Goal: Task Accomplishment & Management: Manage account settings

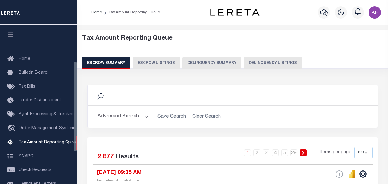
select select "100"
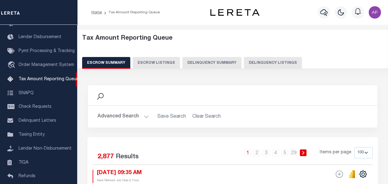
click at [262, 62] on button "Delinquency Listings" at bounding box center [273, 63] width 58 height 12
select select
select select "100"
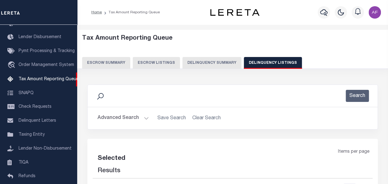
select select "100"
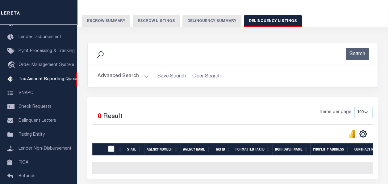
scroll to position [62, 0]
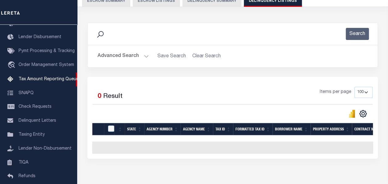
click at [121, 55] on button "Advanced Search" at bounding box center [123, 56] width 51 height 12
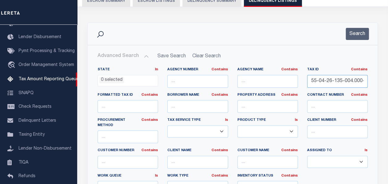
scroll to position [0, 7]
drag, startPoint x: 311, startPoint y: 80, endPoint x: 381, endPoint y: 85, distance: 70.0
click at [381, 85] on div "Search Advanced Search Save Search Clear Search tblassign_wrapper_dynamictable_…" at bounding box center [233, 135] width 300 height 224
paste input "1-36-195-003.000-005"
type input "55-01-36-195-003.000-005"
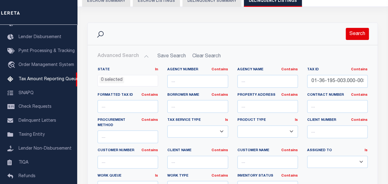
scroll to position [0, 0]
click at [360, 33] on button "Search" at bounding box center [357, 34] width 23 height 12
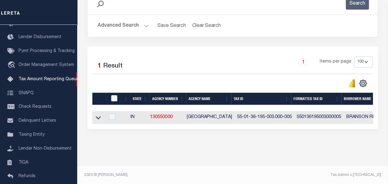
scroll to position [97, 0]
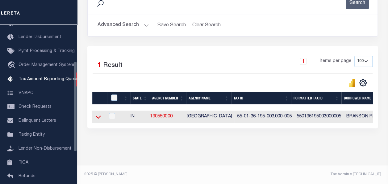
click at [96, 113] on icon at bounding box center [98, 116] width 5 height 6
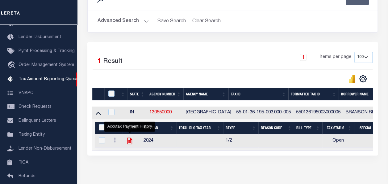
click at [132, 142] on icon "" at bounding box center [129, 141] width 5 height 6
checkbox input "true"
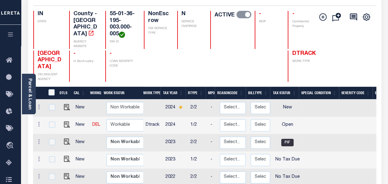
scroll to position [62, 0]
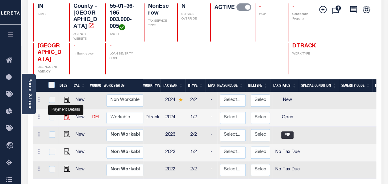
click at [65, 114] on img "" at bounding box center [67, 117] width 6 height 6
checkbox input "true"
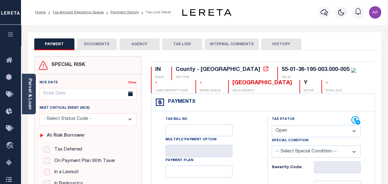
click at [307, 129] on select "- Select Status Code - Open Due/Unpaid Paid Incomplete No Tax Due Internal Refu…" at bounding box center [316, 131] width 89 height 12
select select "PYD"
click at [272, 125] on select "- Select Status Code - Open Due/Unpaid Paid Incomplete No Tax Due Internal Refu…" at bounding box center [316, 131] width 89 height 12
type input "[DATE]"
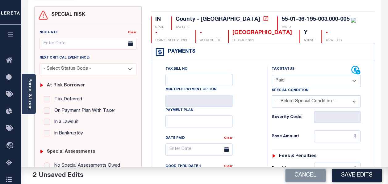
scroll to position [62, 0]
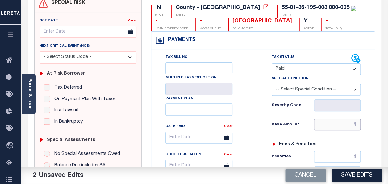
click at [337, 124] on input "text" at bounding box center [337, 124] width 47 height 12
paste input "1,823.22"
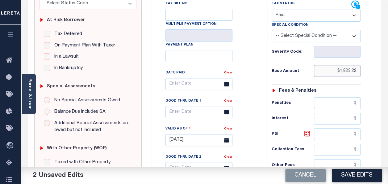
scroll to position [185, 0]
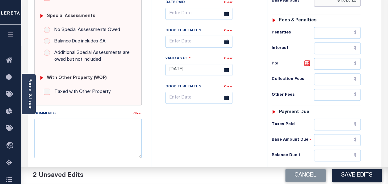
type input "$1,823.22"
click at [339, 125] on input "text" at bounding box center [337, 124] width 47 height 12
paste input "1,823.22"
type input "$1,823.22"
click at [350, 151] on input "text" at bounding box center [337, 155] width 47 height 12
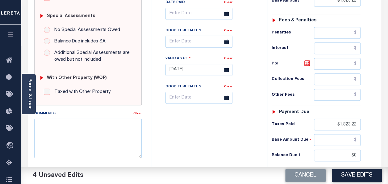
type input "$0.00"
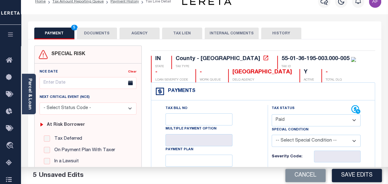
scroll to position [0, 0]
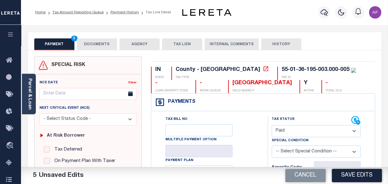
click at [96, 46] on button "DOCUMENTS" at bounding box center [97, 44] width 40 height 12
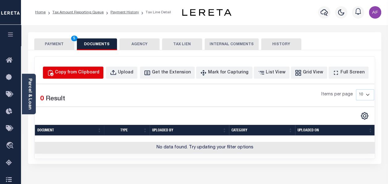
click at [83, 73] on div "Copy from Clipboard" at bounding box center [77, 72] width 44 height 7
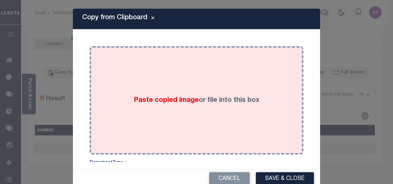
click at [158, 101] on span "Paste copied image" at bounding box center [166, 100] width 65 height 7
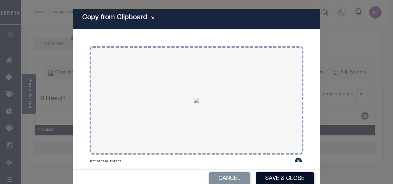
click at [264, 176] on button "Save & Close" at bounding box center [285, 178] width 58 height 13
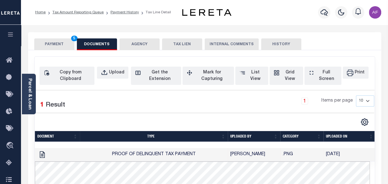
click at [54, 44] on button "PAYMENT 5" at bounding box center [54, 44] width 40 height 12
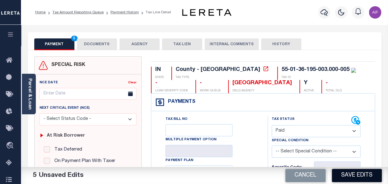
click at [349, 177] on button "Save Edits" at bounding box center [357, 174] width 50 height 13
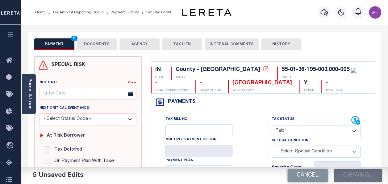
checkbox input "false"
type input "$1,823.22"
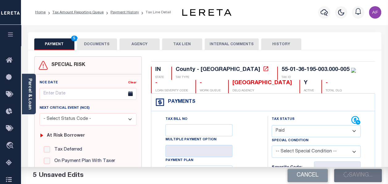
type input "$1,823.22"
type input "$0"
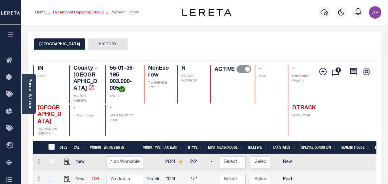
click at [77, 12] on link "Tax Amount Reporting Queue" at bounding box center [78, 13] width 51 height 4
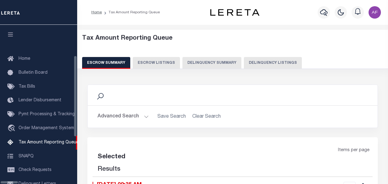
select select "100"
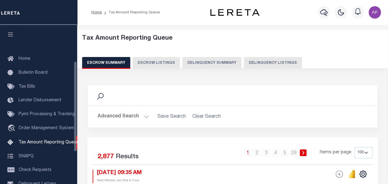
scroll to position [63, 0]
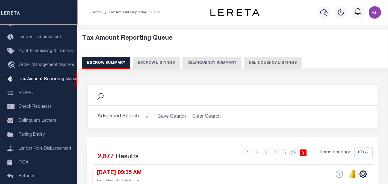
click at [268, 65] on button "Delinquency Listings" at bounding box center [273, 63] width 58 height 12
select select "100"
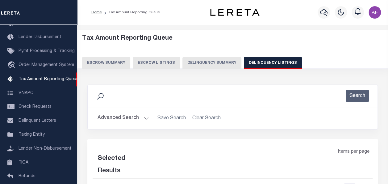
select select "100"
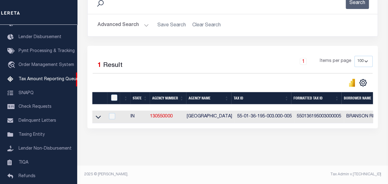
scroll to position [97, 0]
click at [113, 94] on input "checkbox" at bounding box center [114, 97] width 6 height 6
checkbox input "true"
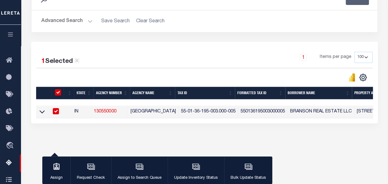
scroll to position [96, 0]
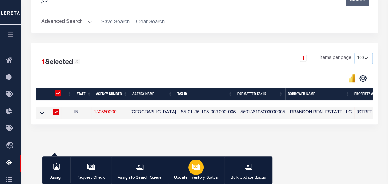
click at [205, 175] on p "Update Inventory Status" at bounding box center [196, 178] width 44 height 6
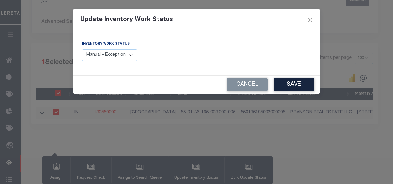
click at [100, 51] on select "Manual - Exception Pended - Awaiting Search Late Add Exception Completed" at bounding box center [109, 55] width 55 height 12
select select "4"
click at [82, 49] on select "Manual - Exception Pended - Awaiting Search Late Add Exception Completed" at bounding box center [109, 55] width 55 height 12
click at [283, 88] on button "Save" at bounding box center [294, 84] width 40 height 13
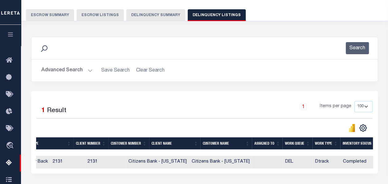
scroll to position [3, 0]
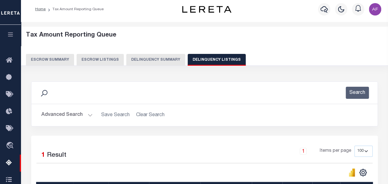
click at [60, 113] on button "Advanced Search" at bounding box center [66, 115] width 51 height 12
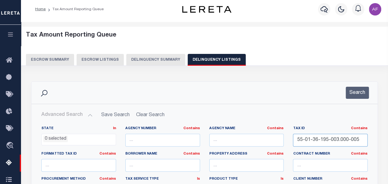
drag, startPoint x: 362, startPoint y: 138, endPoint x: 271, endPoint y: 130, distance: 90.6
paste input "5"
type input "55-01-36-195-005.000-005"
click at [349, 90] on button "Search" at bounding box center [357, 93] width 23 height 12
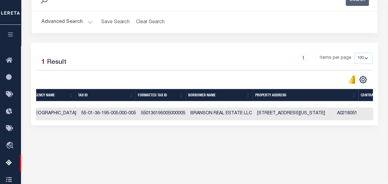
scroll to position [0, 0]
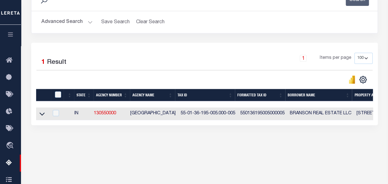
click at [45, 116] on td at bounding box center [42, 113] width 13 height 13
checkbox input "true"
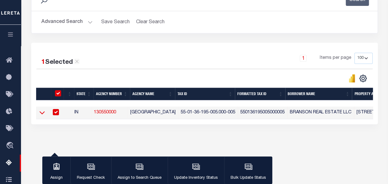
click at [42, 114] on icon at bounding box center [42, 112] width 5 height 6
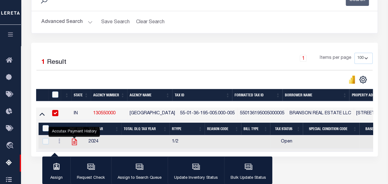
click at [77, 140] on icon "" at bounding box center [74, 141] width 5 height 6
checkbox input "true"
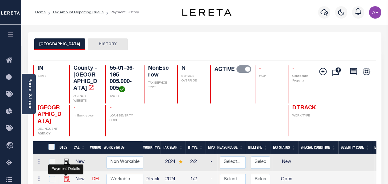
click at [68, 176] on img "" at bounding box center [67, 179] width 6 height 6
checkbox input "true"
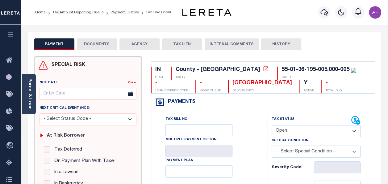
click at [285, 127] on select "- Select Status Code - Open Due/Unpaid Paid Incomplete No Tax Due Internal Refu…" at bounding box center [316, 131] width 89 height 12
select select "PYD"
click at [272, 125] on select "- Select Status Code - Open Due/Unpaid Paid Incomplete No Tax Due Internal Refu…" at bounding box center [316, 131] width 89 height 12
type input "[DATE]"
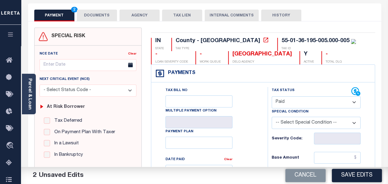
scroll to position [93, 0]
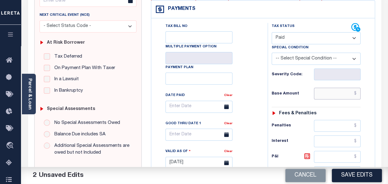
click at [332, 97] on input "text" at bounding box center [337, 93] width 47 height 12
paste input "1,076.75"
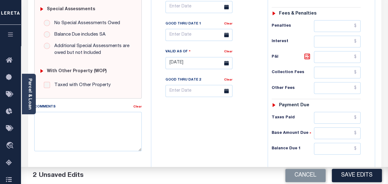
scroll to position [216, 0]
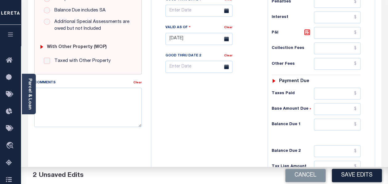
type input "$1,076.75"
click at [327, 91] on input "text" at bounding box center [337, 93] width 47 height 12
paste input "1,076.75"
type input "$1,076.75"
click at [334, 121] on input "text" at bounding box center [337, 124] width 47 height 12
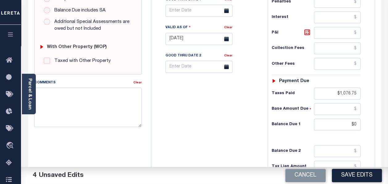
type input "$0.00"
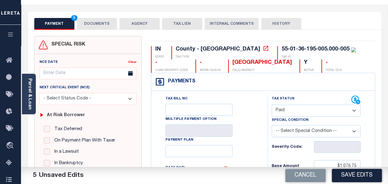
scroll to position [0, 0]
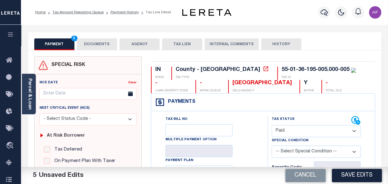
click at [88, 44] on button "DOCUMENTS" at bounding box center [97, 44] width 40 height 12
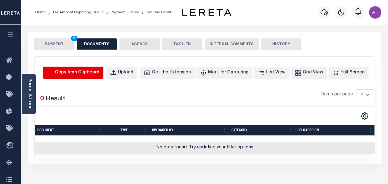
click at [53, 73] on icon "button" at bounding box center [50, 73] width 5 height 6
select select "POP"
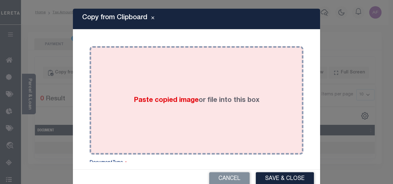
click at [131, 88] on div "Paste copied image or file into this box" at bounding box center [196, 100] width 205 height 99
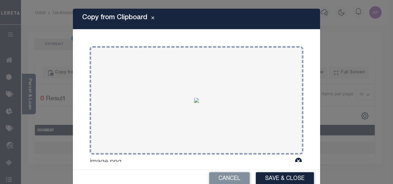
click at [271, 177] on button "Save & Close" at bounding box center [285, 178] width 58 height 13
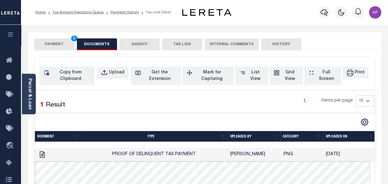
click at [52, 45] on button "PAYMENT 5" at bounding box center [54, 44] width 40 height 12
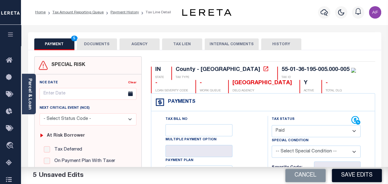
click at [345, 177] on button "Save Edits" at bounding box center [357, 174] width 50 height 13
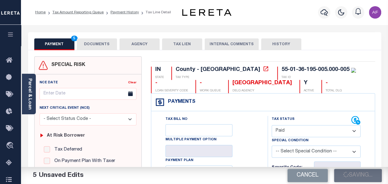
checkbox input "false"
type input "$1,076.75"
type input "$0"
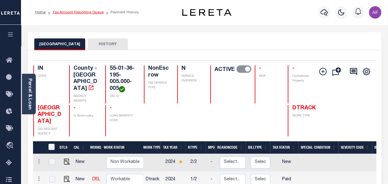
click at [82, 12] on link "Tax Amount Reporting Queue" at bounding box center [78, 13] width 51 height 4
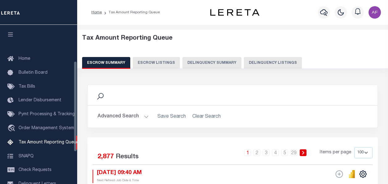
click at [273, 60] on button "Delinquency Listings" at bounding box center [273, 63] width 58 height 12
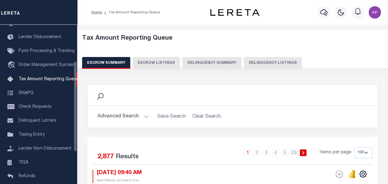
select select "100"
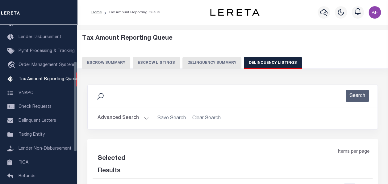
select select "100"
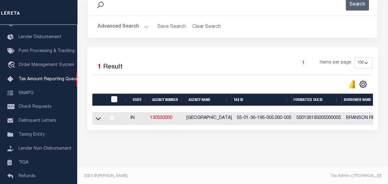
scroll to position [93, 0]
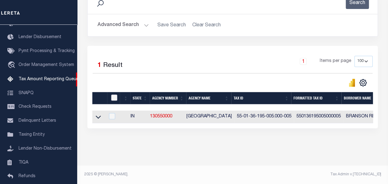
click at [114, 98] on input "checkbox" at bounding box center [114, 97] width 6 height 6
checkbox input "true"
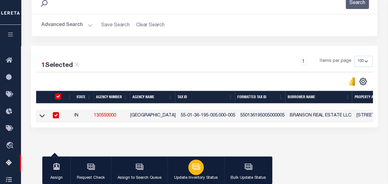
click at [184, 170] on button "Update Inventory Status" at bounding box center [196, 170] width 57 height 28
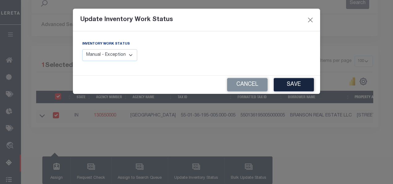
drag, startPoint x: 127, startPoint y: 48, endPoint x: 125, endPoint y: 55, distance: 7.6
click at [127, 48] on div "Inventory Work Status Manual - Exception Pended - Awaiting Search Late Add Exce…" at bounding box center [109, 50] width 55 height 20
click at [125, 57] on select "Manual - Exception Pended - Awaiting Search Late Add Exception Completed" at bounding box center [109, 55] width 55 height 12
select select "4"
click at [82, 49] on select "Manual - Exception Pended - Awaiting Search Late Add Exception Completed" at bounding box center [109, 55] width 55 height 12
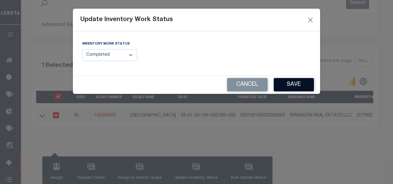
click at [286, 87] on button "Save" at bounding box center [294, 84] width 40 height 13
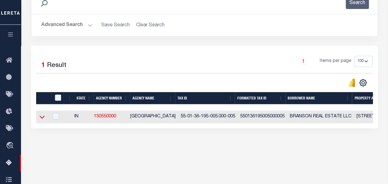
click at [40, 117] on icon at bounding box center [42, 117] width 5 height 3
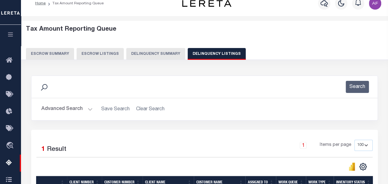
scroll to position [0, 0]
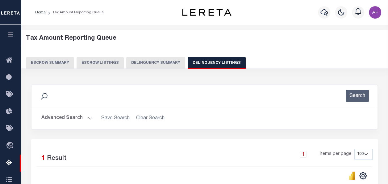
click at [64, 114] on button "Advanced Search" at bounding box center [66, 118] width 51 height 12
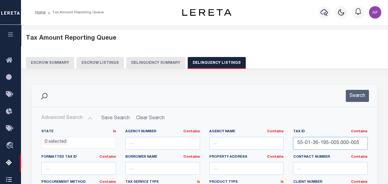
drag, startPoint x: 359, startPoint y: 142, endPoint x: 276, endPoint y: 138, distance: 83.5
paste input "7-001"
type input "55-01-36-197-001.000-005"
click at [359, 91] on button "Search" at bounding box center [357, 96] width 23 height 12
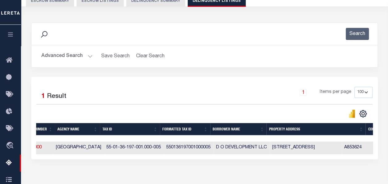
scroll to position [0, 49]
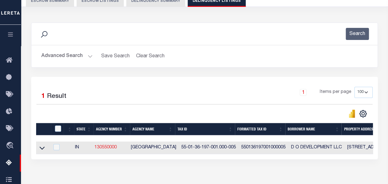
click at [109, 149] on link "130550000" at bounding box center [106, 147] width 22 height 4
checkbox input "true"
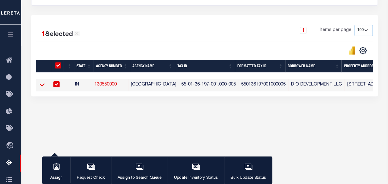
click at [40, 85] on icon at bounding box center [42, 84] width 5 height 6
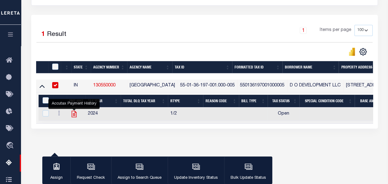
click at [73, 114] on icon "" at bounding box center [74, 114] width 8 height 8
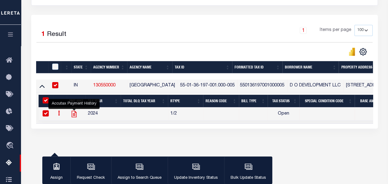
checkbox input "true"
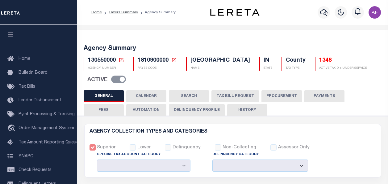
select select
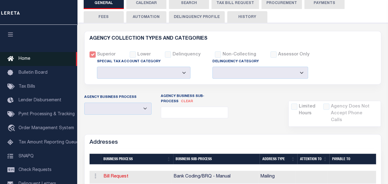
scroll to position [93, 0]
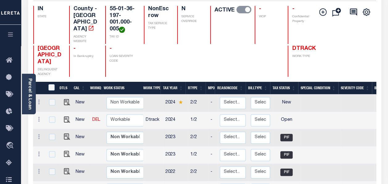
scroll to position [62, 0]
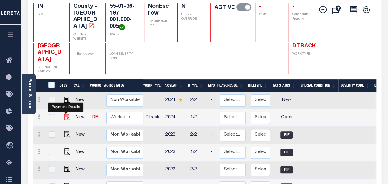
click at [64, 114] on img "" at bounding box center [67, 117] width 6 height 6
checkbox input "true"
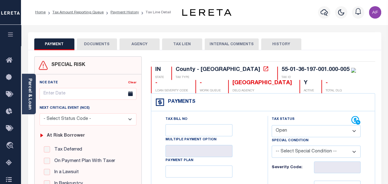
click at [287, 130] on select "- Select Status Code - Open Due/Unpaid Paid Incomplete No Tax Due Internal Refu…" at bounding box center [316, 131] width 89 height 12
select select "PYD"
click at [272, 125] on select "- Select Status Code - Open Due/Unpaid Paid Incomplete No Tax Due Internal Refu…" at bounding box center [316, 131] width 89 height 12
type input "[DATE]"
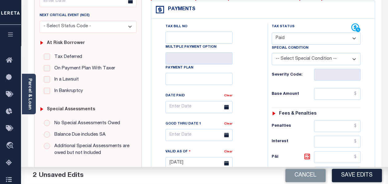
scroll to position [93, 0]
drag, startPoint x: 328, startPoint y: 89, endPoint x: 326, endPoint y: 93, distance: 4.2
click at [326, 93] on input "text" at bounding box center [337, 93] width 47 height 12
paste input "2,708.64"
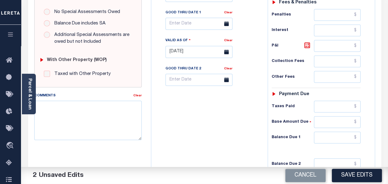
scroll to position [247, 0]
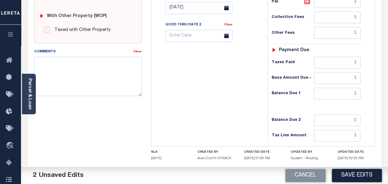
type input "$2,708.64"
click at [325, 63] on input "text" at bounding box center [337, 63] width 47 height 12
paste input "2,708.64"
type input "$2,708.64"
click at [331, 93] on input "text" at bounding box center [337, 93] width 47 height 12
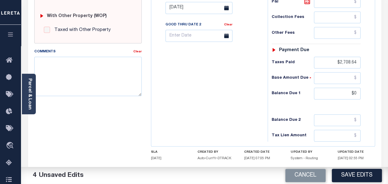
type input "$0.00"
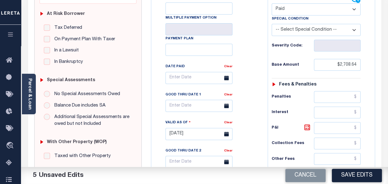
scroll to position [0, 0]
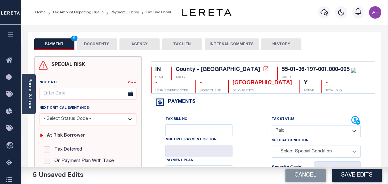
click at [86, 43] on button "DOCUMENTS" at bounding box center [97, 44] width 40 height 12
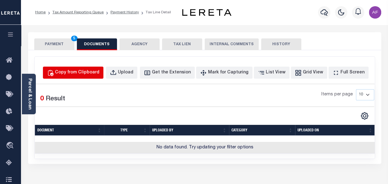
click at [97, 75] on div "Copy from Clipboard" at bounding box center [77, 72] width 44 height 7
select select "POP"
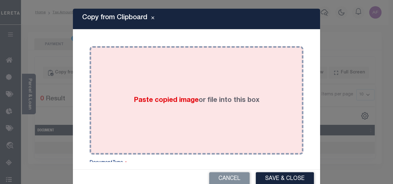
click at [160, 97] on span "Paste copied image" at bounding box center [166, 100] width 65 height 7
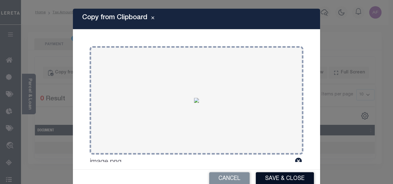
click at [269, 177] on button "Save & Close" at bounding box center [285, 178] width 58 height 13
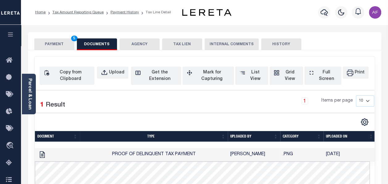
click at [55, 45] on button "PAYMENT 5" at bounding box center [54, 44] width 40 height 12
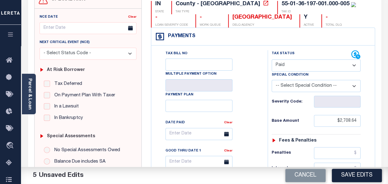
scroll to position [154, 0]
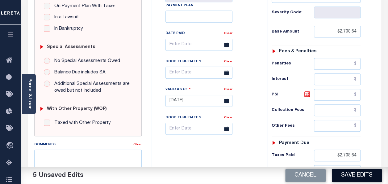
click at [348, 179] on button "Save Edits" at bounding box center [357, 174] width 50 height 13
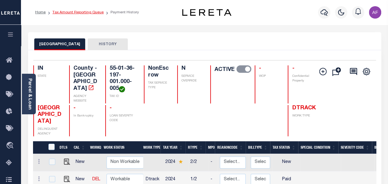
click at [76, 11] on link "Tax Amount Reporting Queue" at bounding box center [78, 13] width 51 height 4
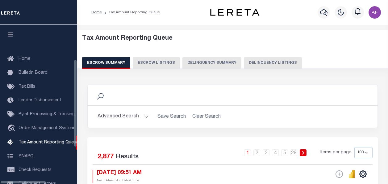
select select "100"
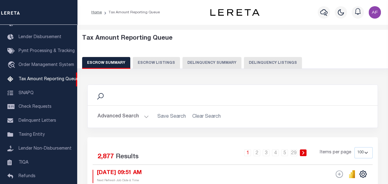
click at [254, 65] on button "Delinquency Listings" at bounding box center [273, 63] width 58 height 12
select select "100"
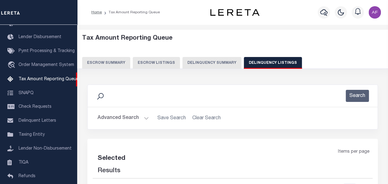
select select "100"
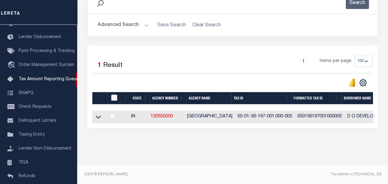
click at [112, 94] on input "checkbox" at bounding box center [114, 97] width 6 height 6
checkbox input "true"
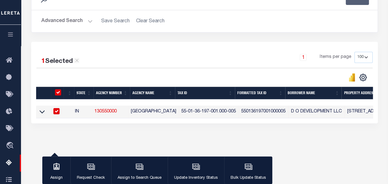
scroll to position [96, 0]
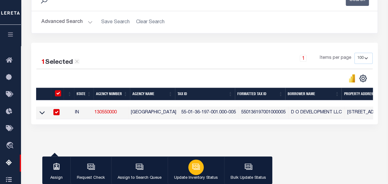
click at [199, 169] on div "button" at bounding box center [195, 166] width 15 height 15
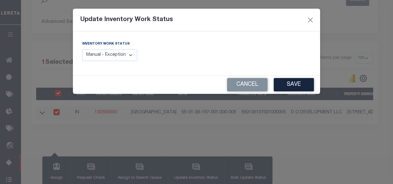
click at [129, 61] on select "Manual - Exception Pended - Awaiting Search Late Add Exception Completed" at bounding box center [109, 55] width 55 height 12
select select "4"
click at [82, 49] on select "Manual - Exception Pended - Awaiting Search Late Add Exception Completed" at bounding box center [109, 55] width 55 height 12
click at [295, 84] on button "Save" at bounding box center [294, 84] width 40 height 13
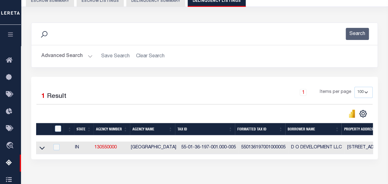
scroll to position [0, 0]
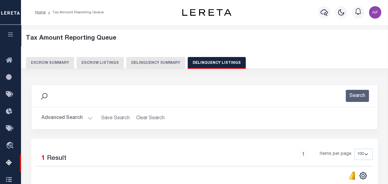
click at [61, 116] on button "Advanced Search" at bounding box center [66, 118] width 51 height 12
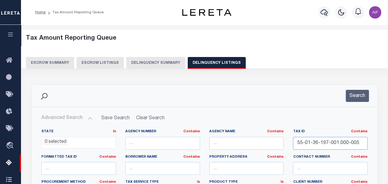
click at [353, 142] on input "55-01-36-197-001.000-005" at bounding box center [330, 143] width 75 height 13
drag, startPoint x: 360, startPoint y: 142, endPoint x: 277, endPoint y: 136, distance: 83.3
paste input "200-001.001"
type input "55-01-36-200-001.001-005"
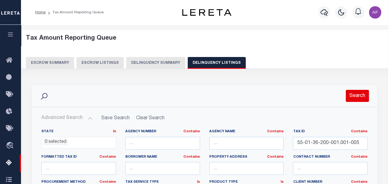
click at [352, 98] on button "Search" at bounding box center [357, 96] width 23 height 12
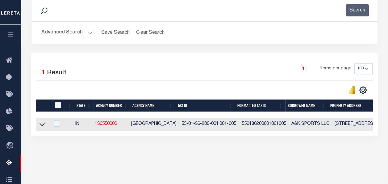
scroll to position [93, 0]
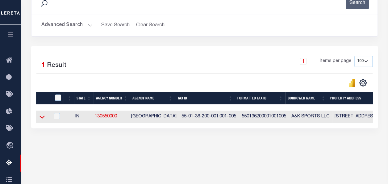
click at [43, 119] on icon at bounding box center [42, 116] width 5 height 6
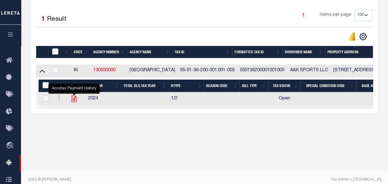
scroll to position [144, 0]
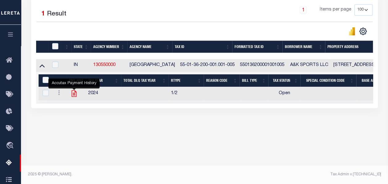
click at [74, 95] on icon "" at bounding box center [74, 93] width 8 height 8
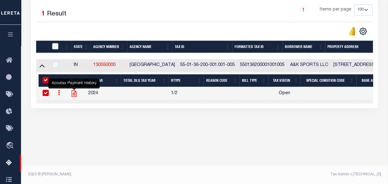
checkbox input "true"
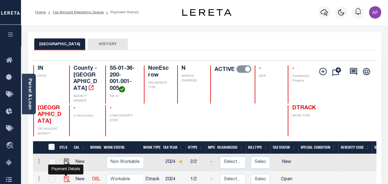
click at [67, 176] on img "" at bounding box center [67, 179] width 6 height 6
checkbox input "true"
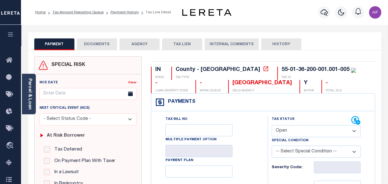
click at [298, 133] on select "- Select Status Code - Open Due/Unpaid Paid Incomplete No Tax Due Internal Refu…" at bounding box center [316, 131] width 89 height 12
select select "PYD"
click at [272, 125] on select "- Select Status Code - Open Due/Unpaid Paid Incomplete No Tax Due Internal Refu…" at bounding box center [316, 131] width 89 height 12
type input "[DATE]"
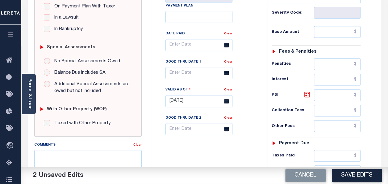
scroll to position [154, 0]
click at [332, 30] on input "text" at bounding box center [337, 32] width 47 height 12
paste input "2,359.50"
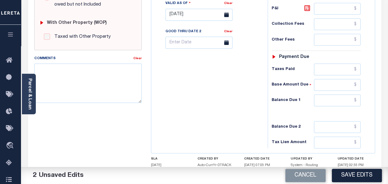
scroll to position [247, 0]
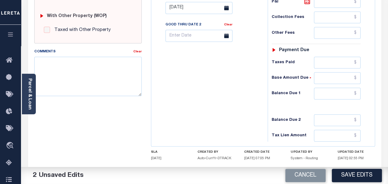
type input "$2,359.50"
click at [333, 58] on input "text" at bounding box center [337, 63] width 47 height 12
paste input "2,359.50"
type input "$2,359.50"
click at [349, 93] on input "text" at bounding box center [337, 93] width 47 height 12
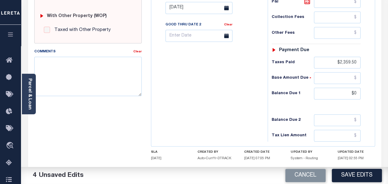
type input "$0.00"
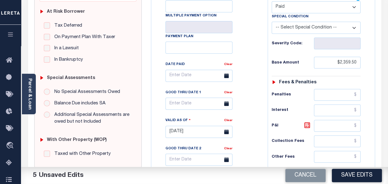
scroll to position [0, 0]
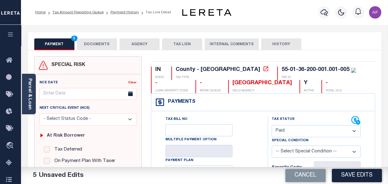
click at [91, 49] on button "DOCUMENTS" at bounding box center [97, 44] width 40 height 12
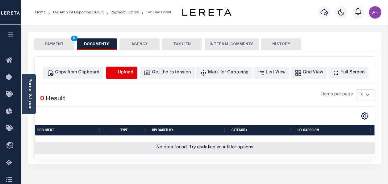
click at [117, 72] on icon "button" at bounding box center [113, 72] width 7 height 7
select select "POP"
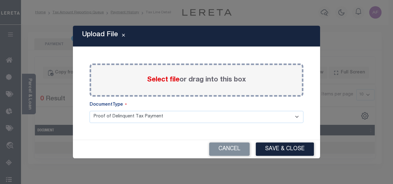
click at [163, 82] on span "Select file" at bounding box center [163, 79] width 32 height 7
click at [0, 0] on input "Select file or drag into this box" at bounding box center [0, 0] width 0 height 0
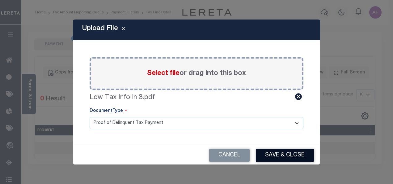
click at [283, 159] on button "Save & Close" at bounding box center [285, 154] width 58 height 13
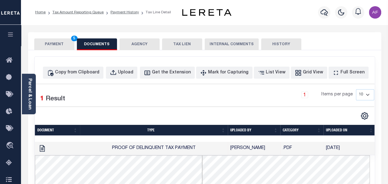
click at [55, 46] on button "PAYMENT 5" at bounding box center [54, 44] width 40 height 12
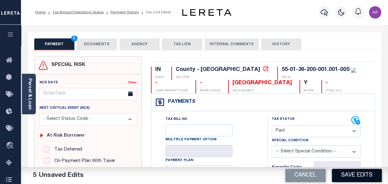
click at [354, 175] on button "Save Edits" at bounding box center [357, 174] width 50 height 13
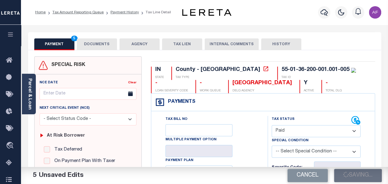
checkbox input "false"
type input "$2,359.5"
type input "$0"
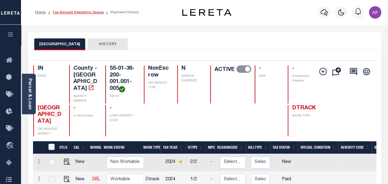
click at [69, 11] on link "Tax Amount Reporting Queue" at bounding box center [78, 13] width 51 height 4
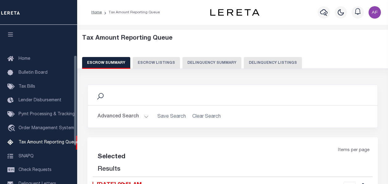
select select "100"
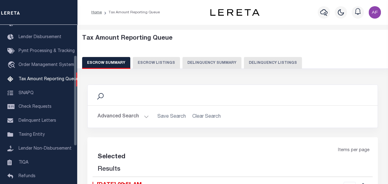
select select "100"
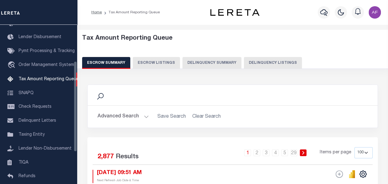
scroll to position [63, 0]
click at [255, 63] on button "Delinquency Listings" at bounding box center [273, 63] width 58 height 12
select select "100"
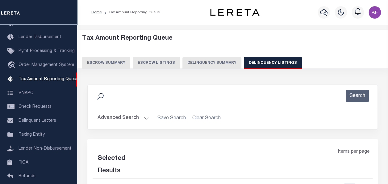
select select "100"
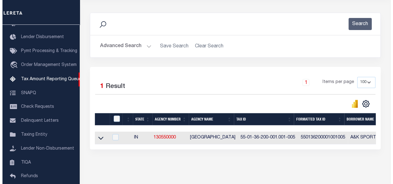
scroll to position [93, 0]
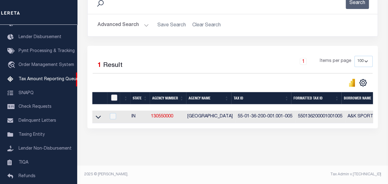
click at [113, 96] on input "checkbox" at bounding box center [114, 97] width 6 height 6
checkbox input "true"
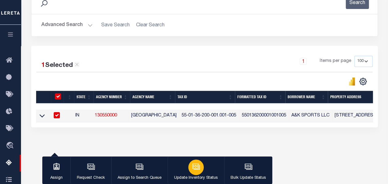
click at [198, 169] on icon "button" at bounding box center [197, 166] width 6 height 5
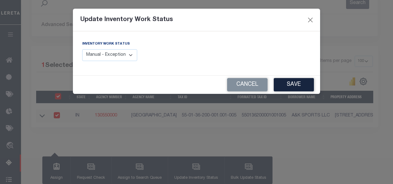
click at [120, 56] on select "Manual - Exception Pended - Awaiting Search Late Add Exception Completed" at bounding box center [109, 55] width 55 height 12
select select "4"
click at [82, 49] on select "Manual - Exception Pended - Awaiting Search Late Add Exception Completed" at bounding box center [109, 55] width 55 height 12
click at [300, 83] on button "Save" at bounding box center [294, 84] width 40 height 13
